Goal: Register for event/course

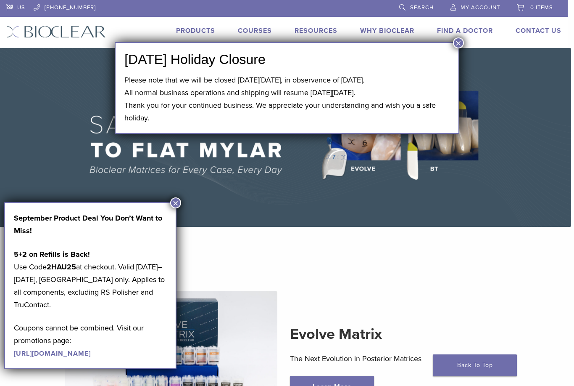
click at [454, 34] on link "Find A Doctor" at bounding box center [465, 30] width 56 height 8
click at [466, 44] on div "US 1.855.712.5327 Search My Account 0 items Cart No products in the cart. Back …" at bounding box center [284, 24] width 568 height 48
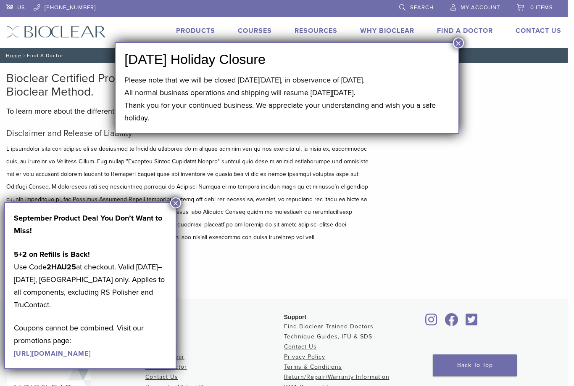
click at [462, 46] on button "×" at bounding box center [458, 42] width 11 height 11
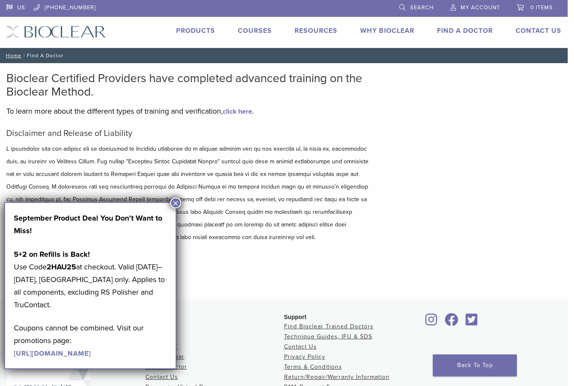
click at [179, 205] on button "×" at bounding box center [175, 202] width 11 height 11
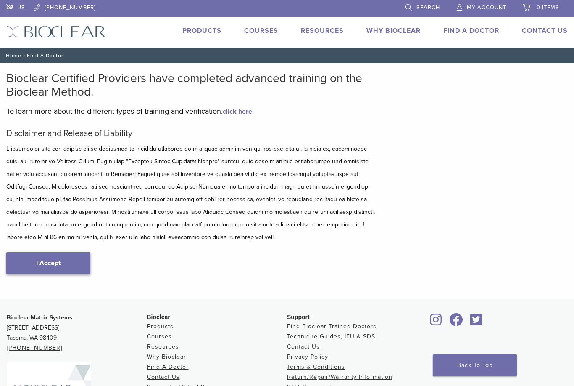
click at [56, 261] on link "I Accept" at bounding box center [48, 263] width 84 height 22
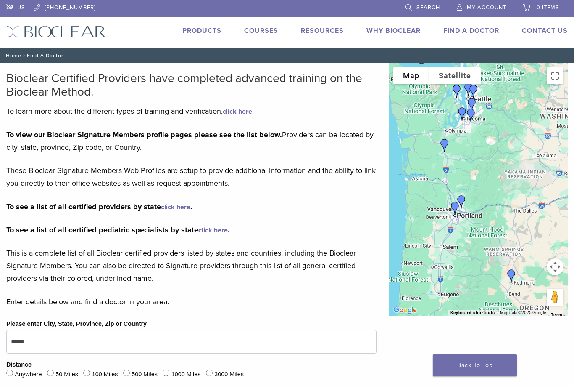
click at [206, 34] on link "Products" at bounding box center [201, 30] width 39 height 8
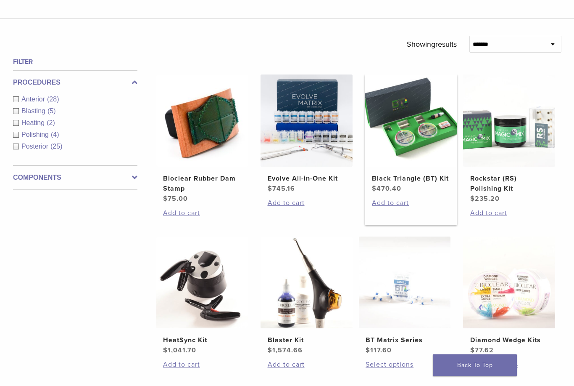
scroll to position [262, 0]
click at [410, 152] on img at bounding box center [411, 120] width 92 height 92
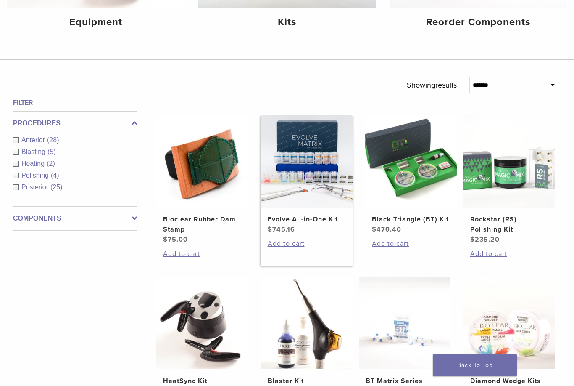
scroll to position [0, 0]
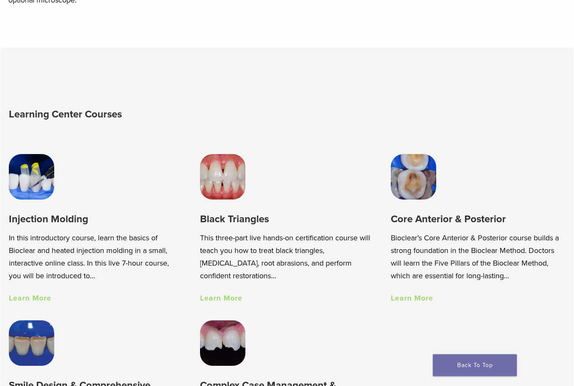
scroll to position [447, 0]
click at [29, 297] on link "Learn More" at bounding box center [30, 297] width 42 height 9
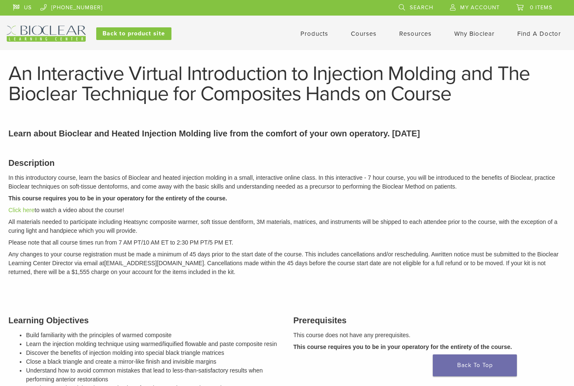
click at [361, 35] on link "Courses" at bounding box center [364, 34] width 26 height 8
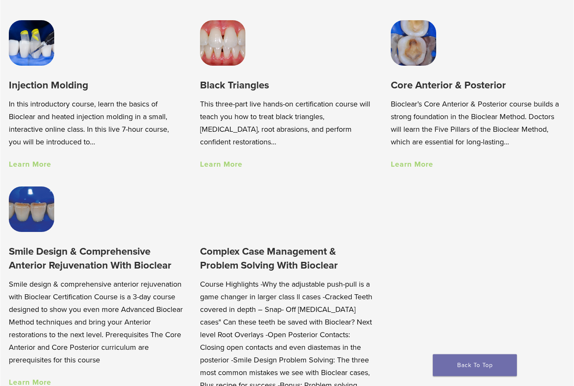
scroll to position [581, 0]
click at [27, 168] on link "Learn More" at bounding box center [30, 163] width 42 height 9
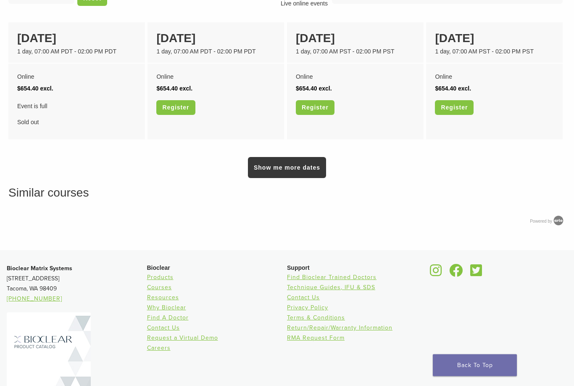
scroll to position [686, 0]
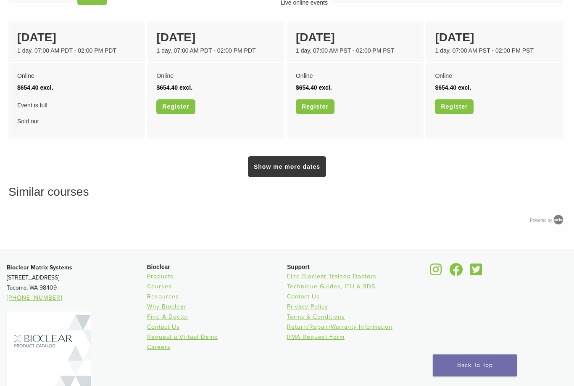
click at [149, 280] on link "Products" at bounding box center [160, 275] width 26 height 7
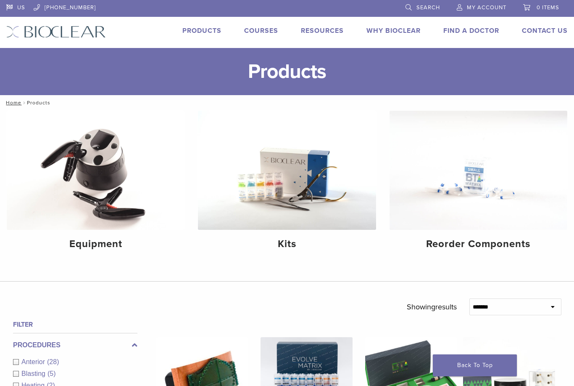
click at [243, 183] on img at bounding box center [287, 170] width 178 height 119
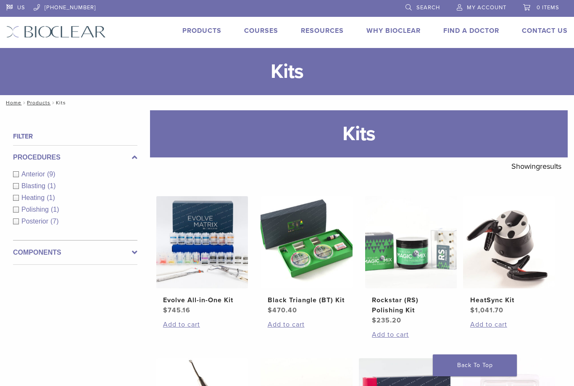
click at [263, 34] on link "Courses" at bounding box center [261, 30] width 34 height 8
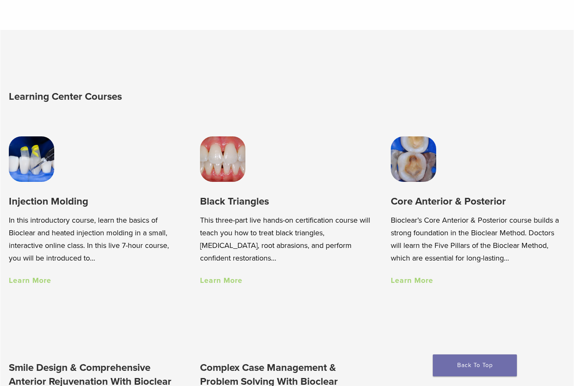
scroll to position [465, 0]
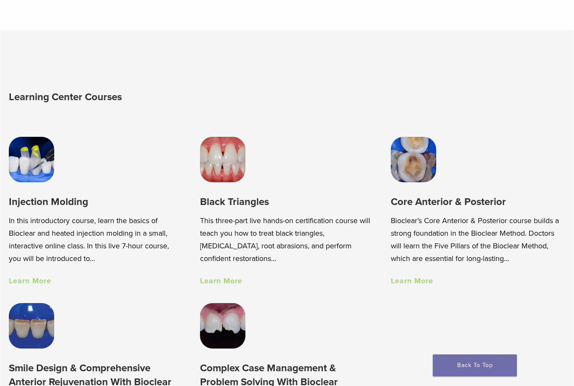
click at [227, 268] on div "Black Triangles This three-part live hands-on certification course will teach y…" at bounding box center [287, 240] width 175 height 91
click at [225, 276] on link "Learn More" at bounding box center [221, 280] width 42 height 9
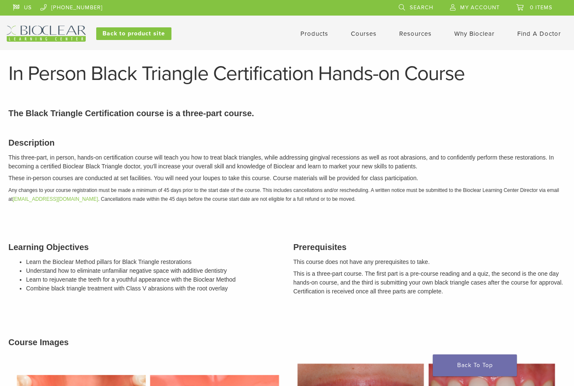
click at [316, 32] on link "Products" at bounding box center [315, 34] width 28 height 8
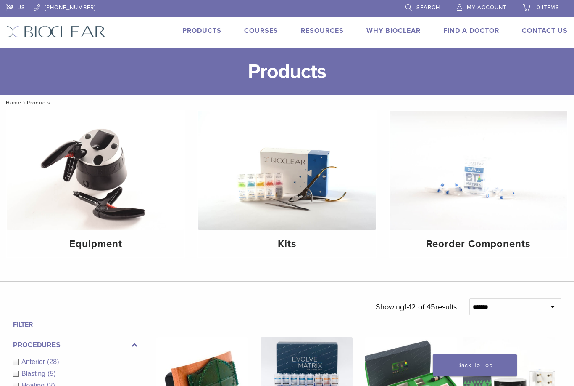
click at [264, 33] on link "Courses" at bounding box center [261, 30] width 34 height 8
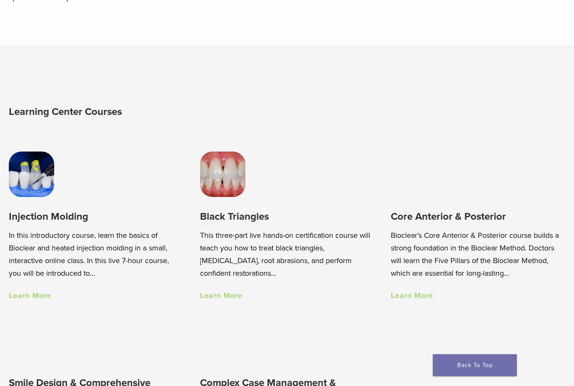
scroll to position [450, 0]
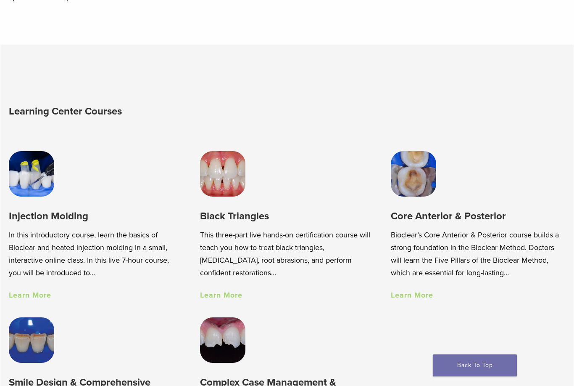
click at [229, 293] on link "Learn More" at bounding box center [221, 294] width 42 height 9
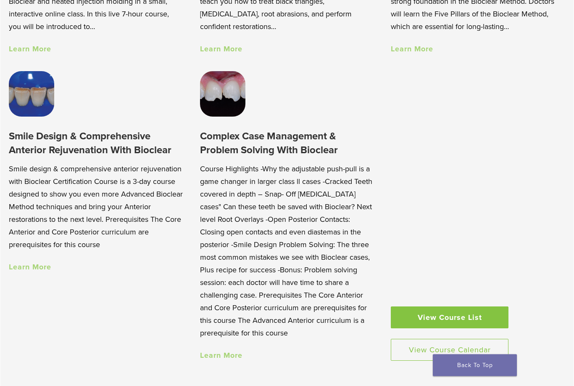
scroll to position [696, 0]
click at [447, 349] on link "View Course Calendar" at bounding box center [450, 349] width 118 height 22
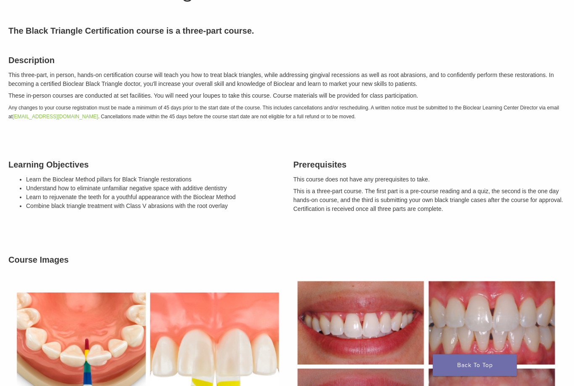
scroll to position [75, 0]
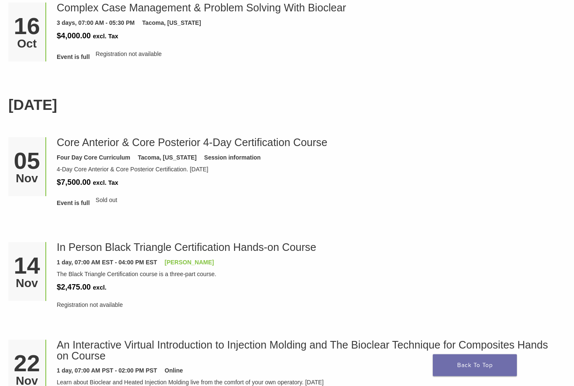
scroll to position [868, 0]
click at [174, 262] on link "Powell" at bounding box center [189, 262] width 49 height 7
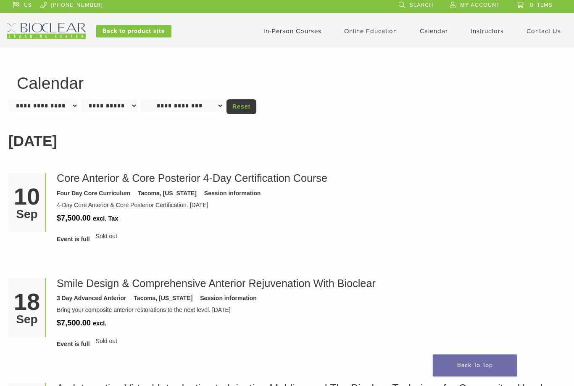
scroll to position [0, 0]
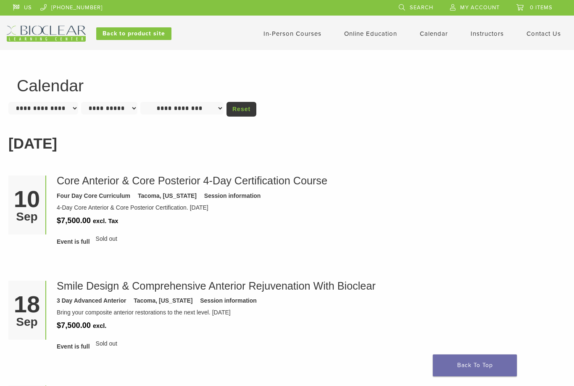
click at [311, 35] on link "In-Person Courses" at bounding box center [293, 34] width 58 height 8
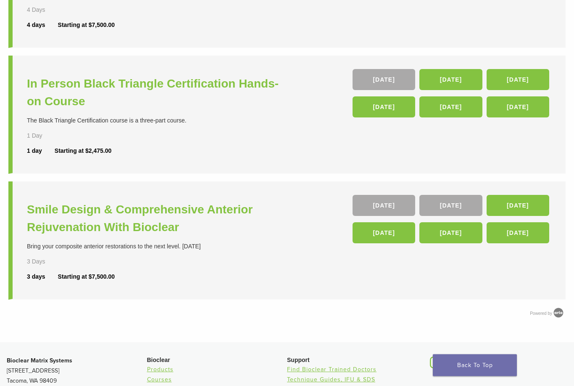
scroll to position [291, 0]
click at [454, 76] on link "[DATE]" at bounding box center [451, 79] width 63 height 21
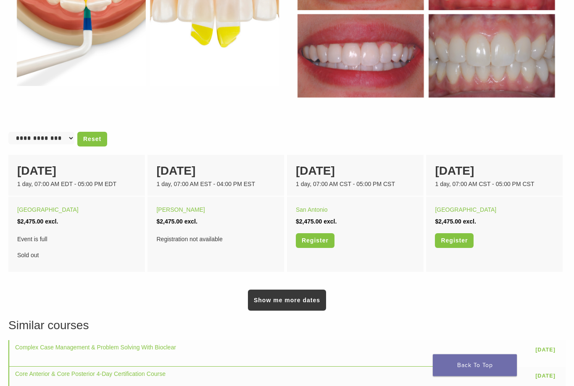
scroll to position [436, 0]
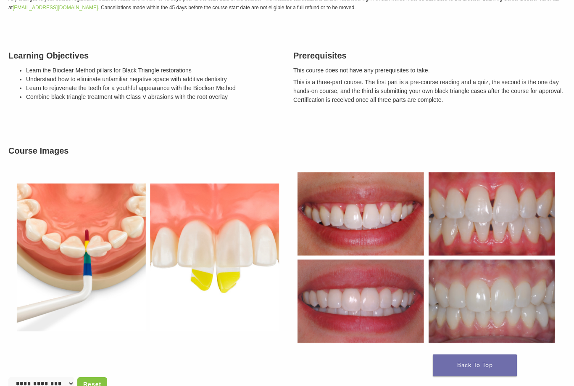
scroll to position [0, 0]
